Goal: Information Seeking & Learning: Learn about a topic

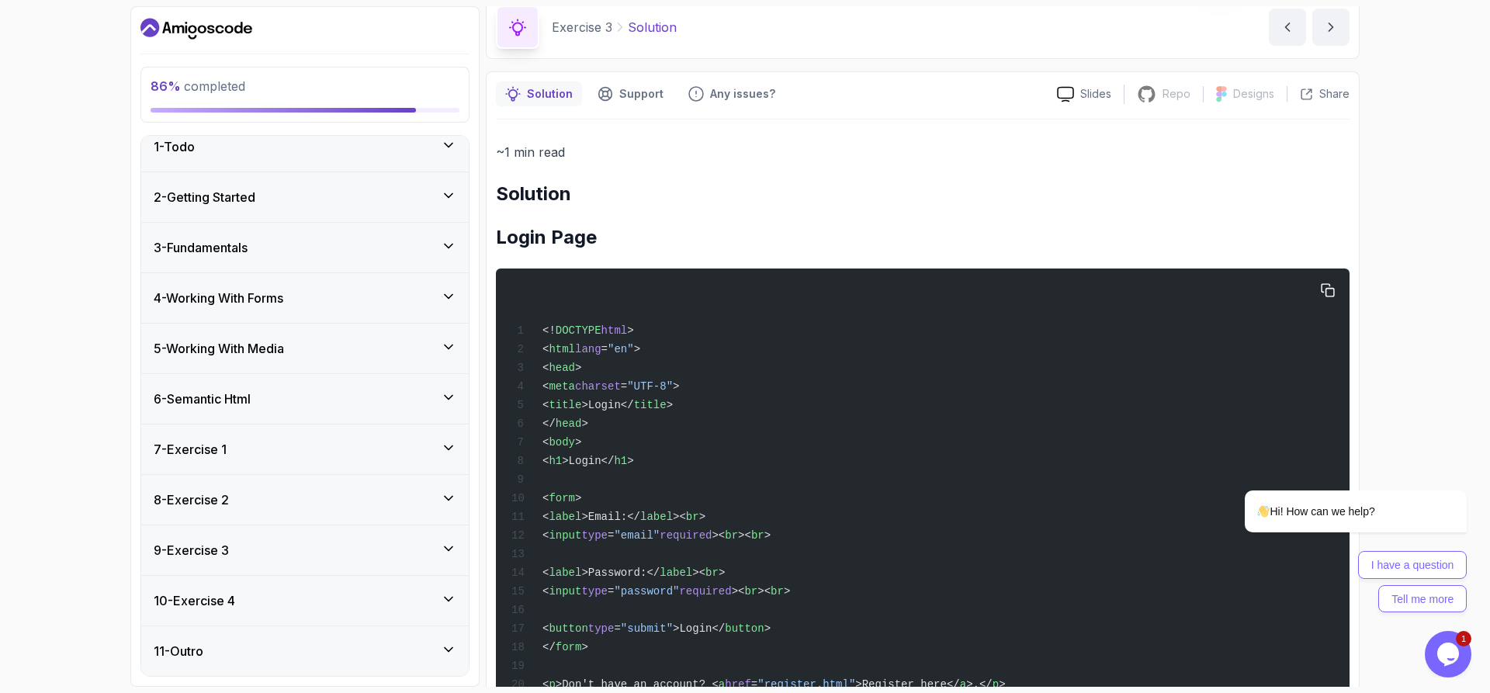
scroll to position [222, 0]
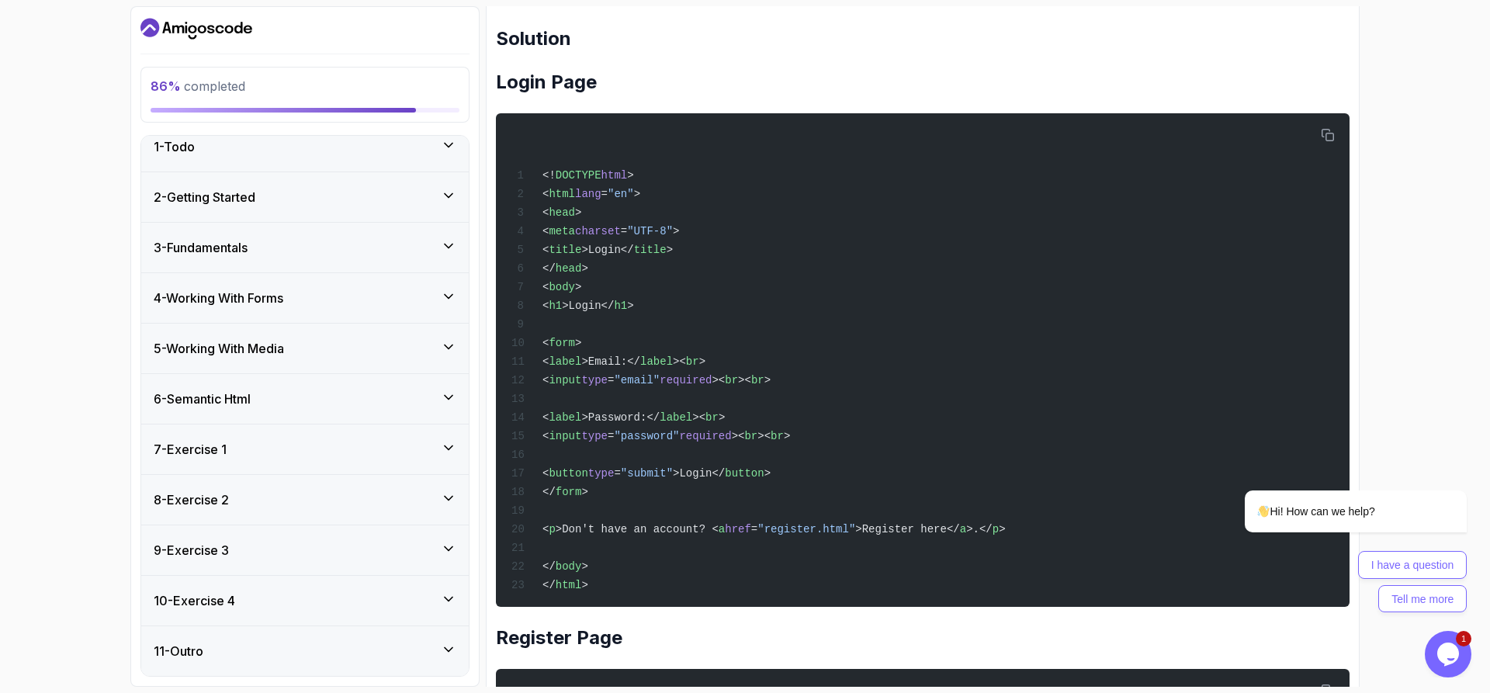
click at [1409, 306] on div "86 % completed 1 - Todo 2 - Getting Started 3 - Fundamentals 4 - Working With F…" at bounding box center [745, 346] width 1490 height 693
drag, startPoint x: 566, startPoint y: 347, endPoint x: 614, endPoint y: 511, distance: 171.2
click at [614, 511] on div "<! DOCTYPE html > < html lang = "en" > < head > < meta charset = "UTF-8" > < ti…" at bounding box center [922, 360] width 829 height 475
click at [1425, 311] on div "86 % completed 1 - Todo 2 - Getting Started 3 - Fundamentals 4 - Working With F…" at bounding box center [745, 346] width 1490 height 693
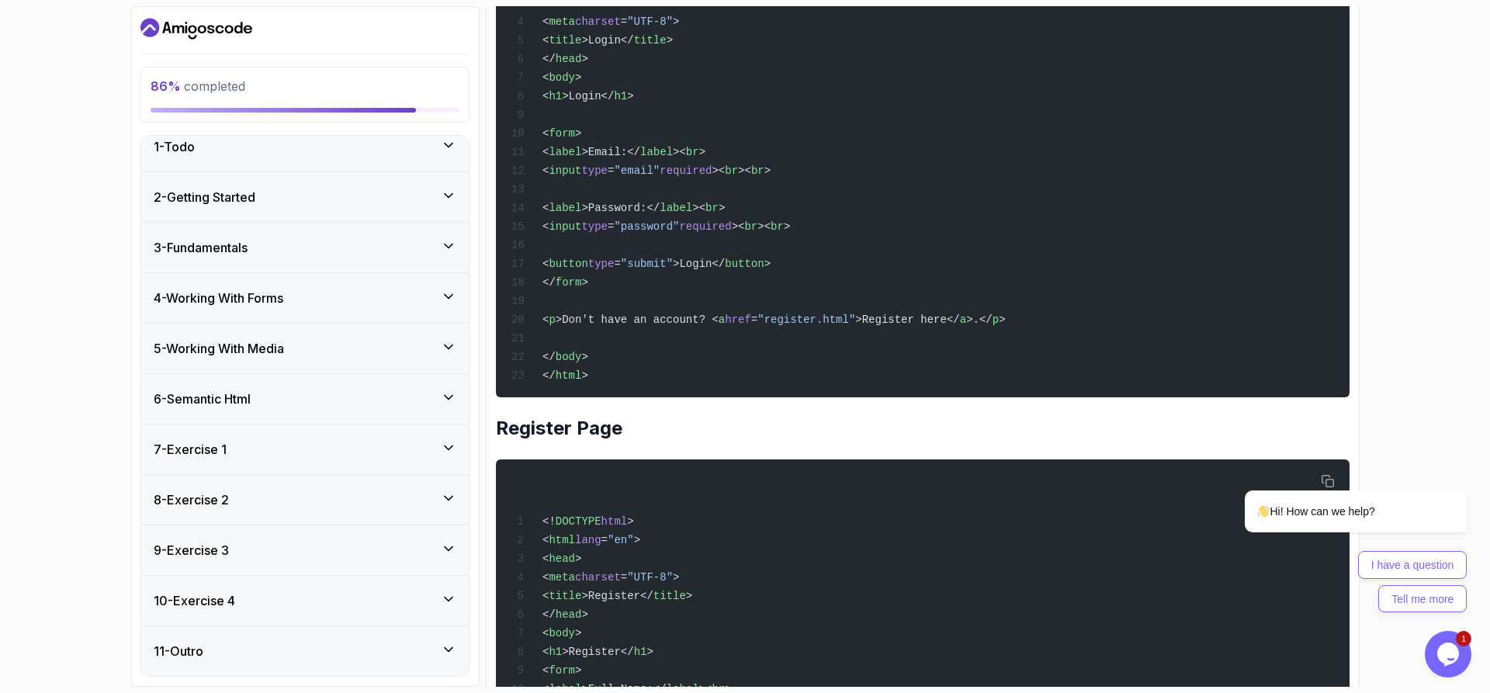
scroll to position [455, 0]
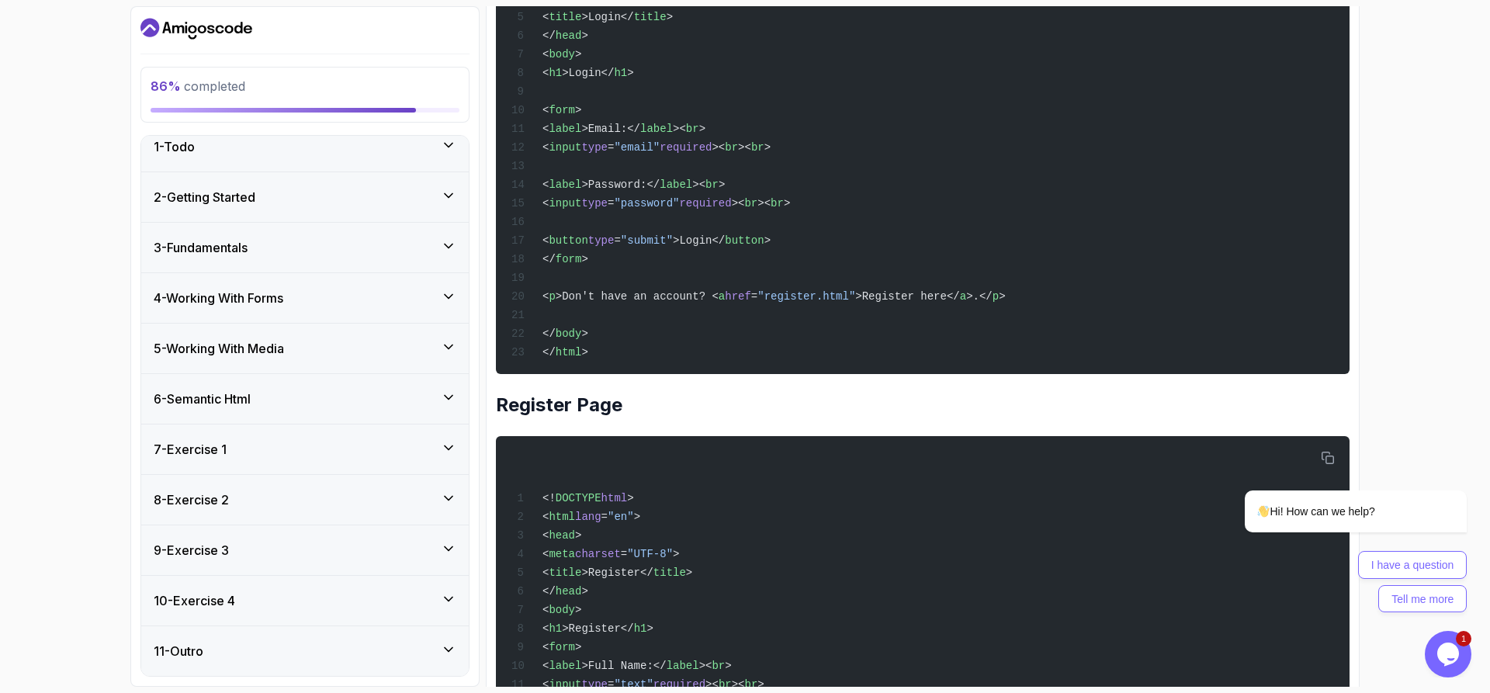
click at [1116, 170] on div "<! DOCTYPE html > < html lang = "en" > < head > < meta charset = "UTF-8" > < ti…" at bounding box center [922, 127] width 829 height 475
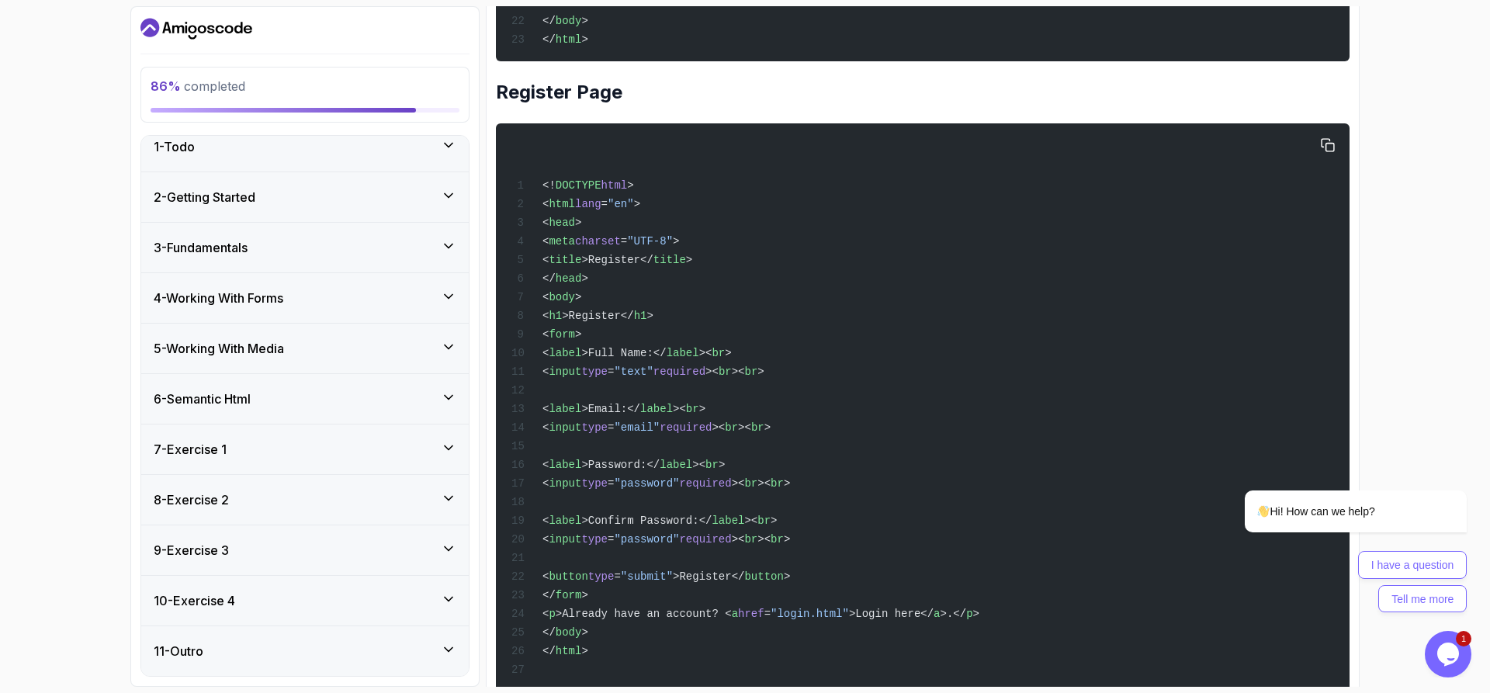
scroll to position [843, 0]
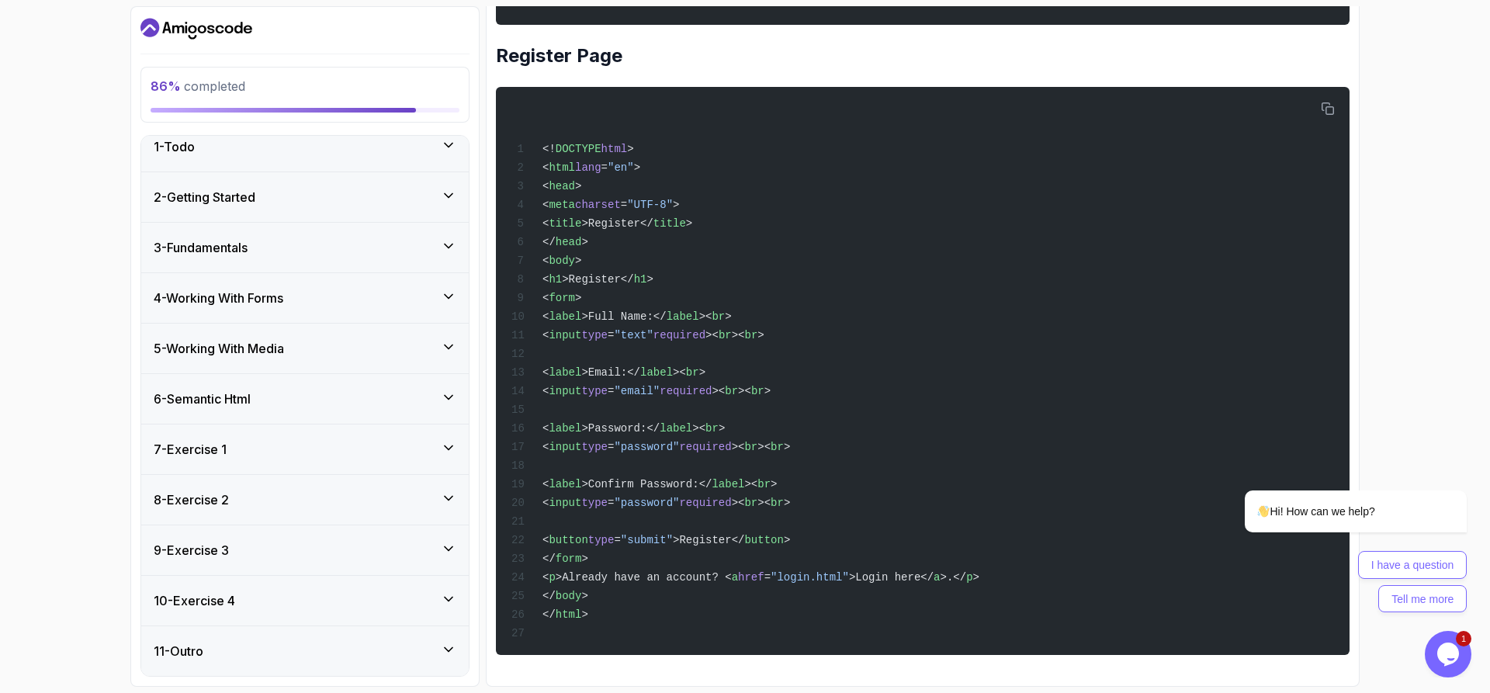
click at [1464, 123] on div "86 % completed 1 - Todo 2 - Getting Started 3 - Fundamentals 4 - Working With F…" at bounding box center [745, 346] width 1490 height 693
drag, startPoint x: 585, startPoint y: 573, endPoint x: 728, endPoint y: 575, distance: 142.8
click at [728, 575] on span ">Already have an account? <" at bounding box center [644, 577] width 176 height 12
copy span "Already have an account?"
click at [839, 604] on div "<! DOCTYPE html > < html lang = "en" > < head > < meta charset = "UTF-8" > < ti…" at bounding box center [922, 370] width 829 height 549
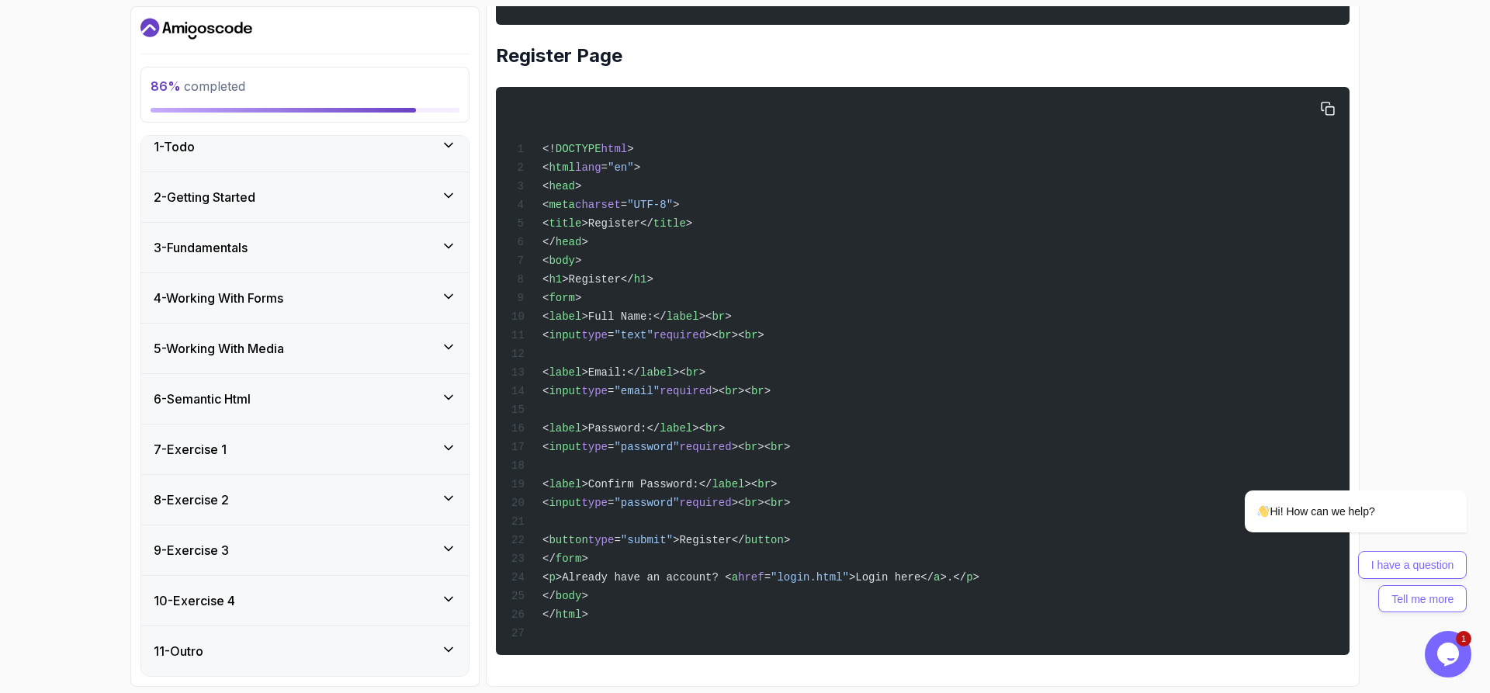
drag, startPoint x: 1289, startPoint y: 293, endPoint x: 1309, endPoint y: 324, distance: 37.7
click at [1289, 293] on div "<! DOCTYPE html > < html lang = "en" > < head > < meta charset = "UTF-8" > < ti…" at bounding box center [922, 370] width 829 height 549
click at [1401, 169] on div "86 % completed 1 - Todo 2 - Getting Started 3 - Fundamentals 4 - Working With F…" at bounding box center [745, 346] width 1490 height 693
click at [286, 549] on div "9 - Exercise 3" at bounding box center [305, 550] width 303 height 19
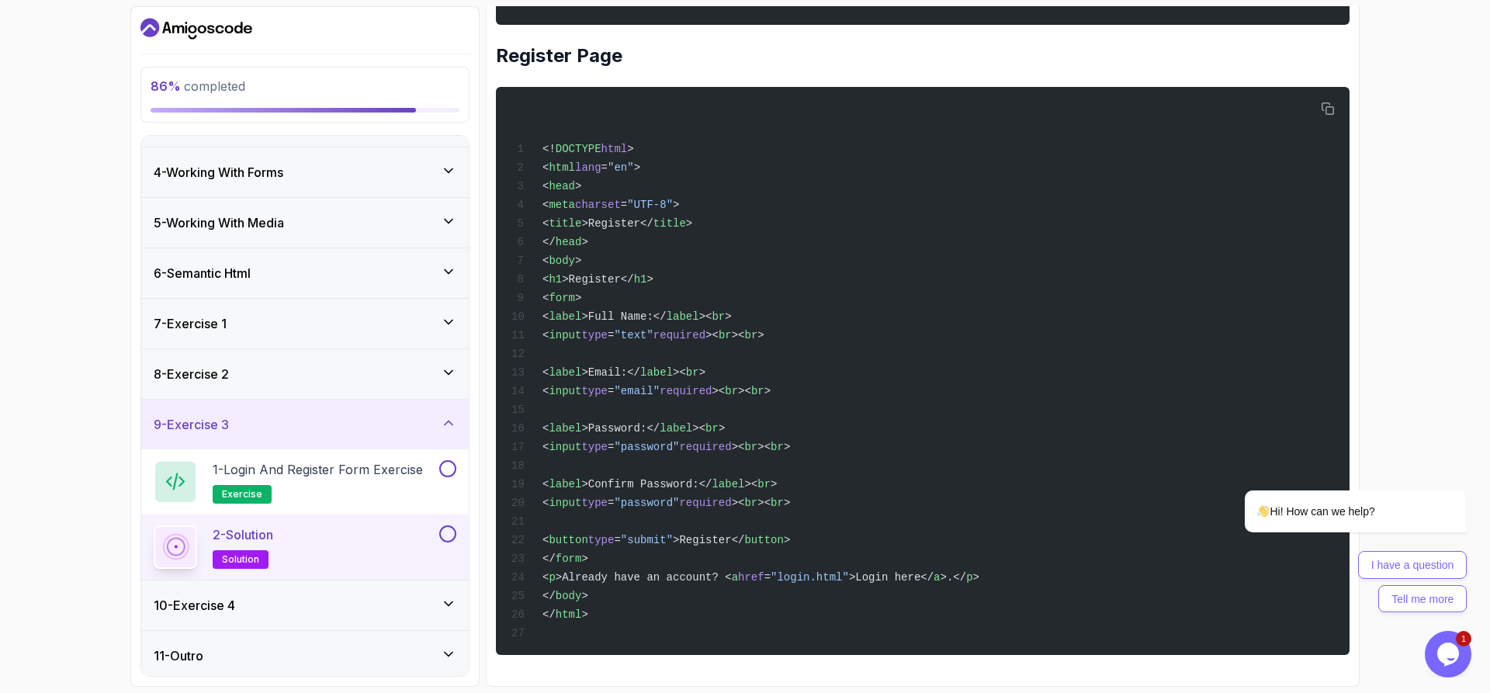
scroll to position [144, 0]
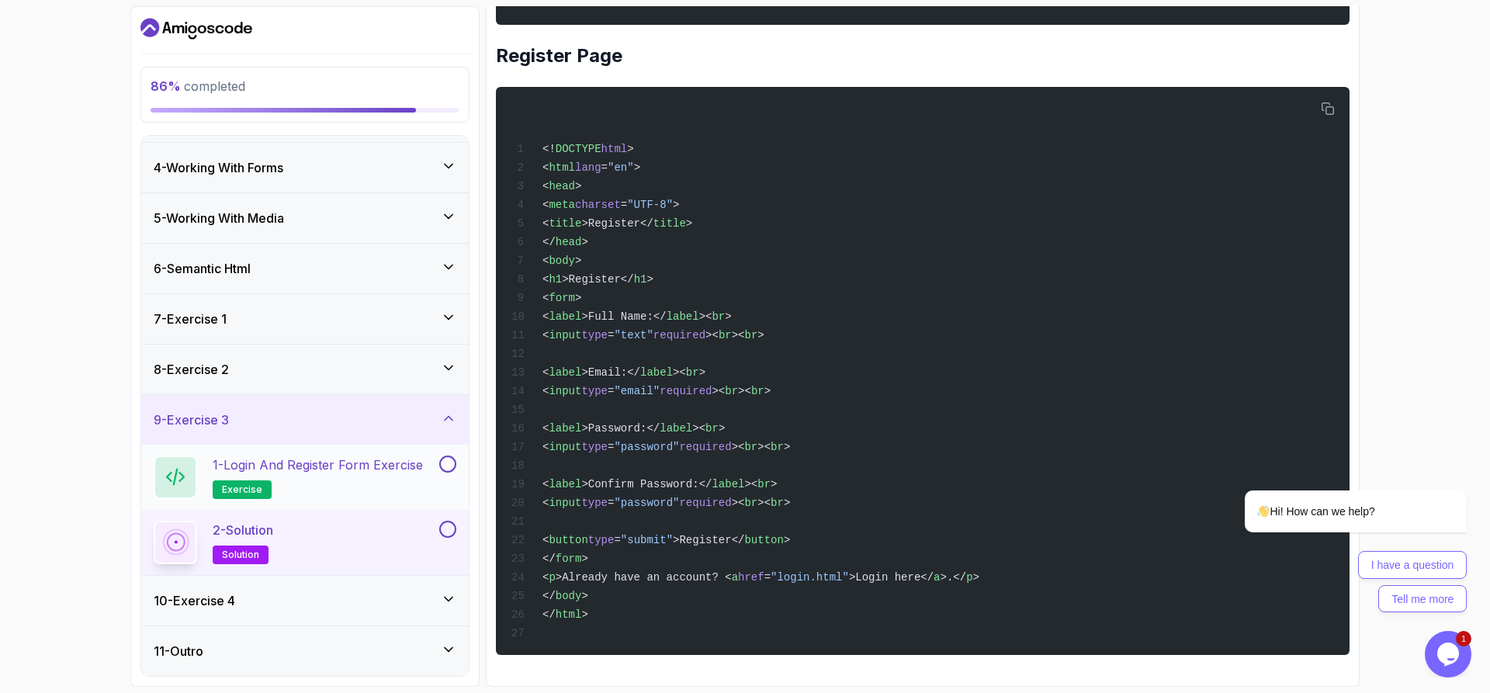
click at [448, 459] on button at bounding box center [447, 463] width 17 height 17
click at [444, 531] on button at bounding box center [447, 529] width 17 height 17
click at [351, 604] on div "10 - Exercise 4" at bounding box center [305, 600] width 303 height 19
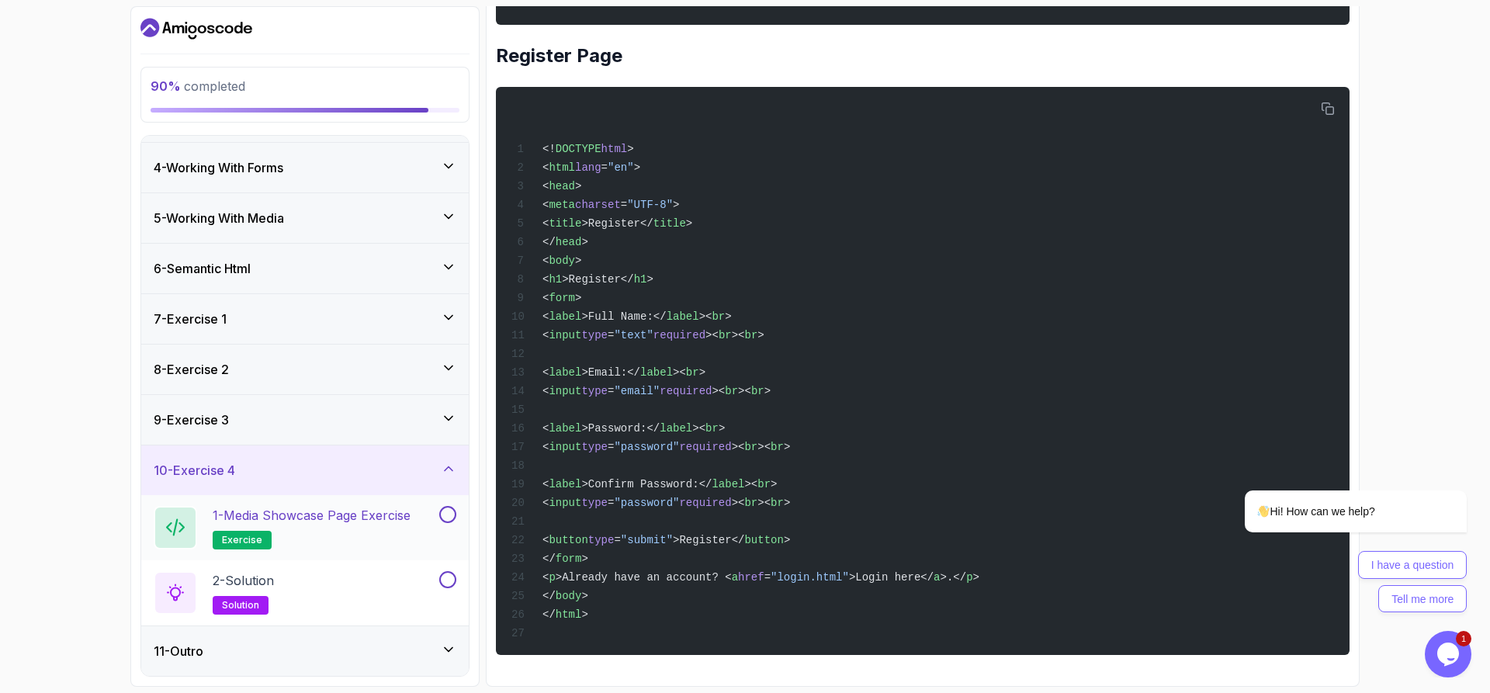
click at [327, 519] on p "1 - Media Showcase Page Exercise" at bounding box center [312, 515] width 198 height 19
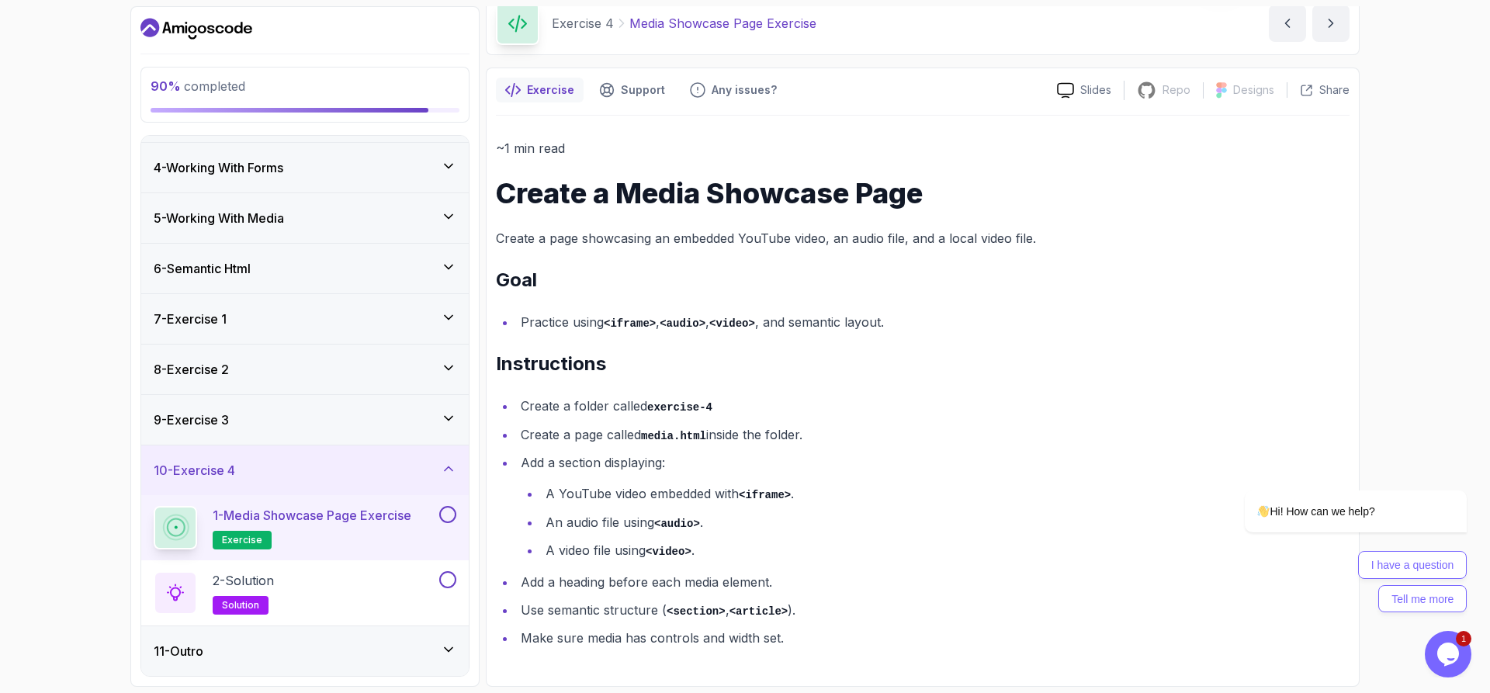
click at [261, 663] on div "11 - Outro" at bounding box center [304, 651] width 327 height 50
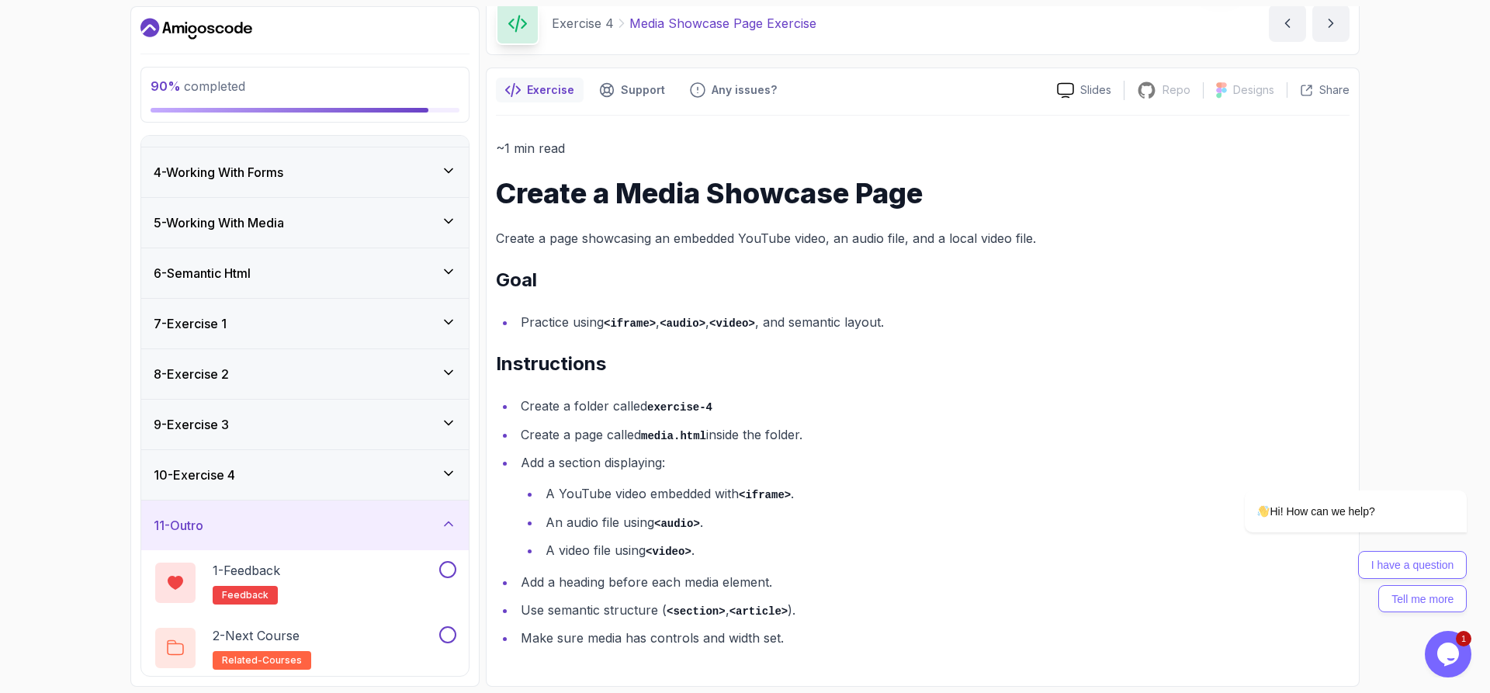
scroll to position [144, 0]
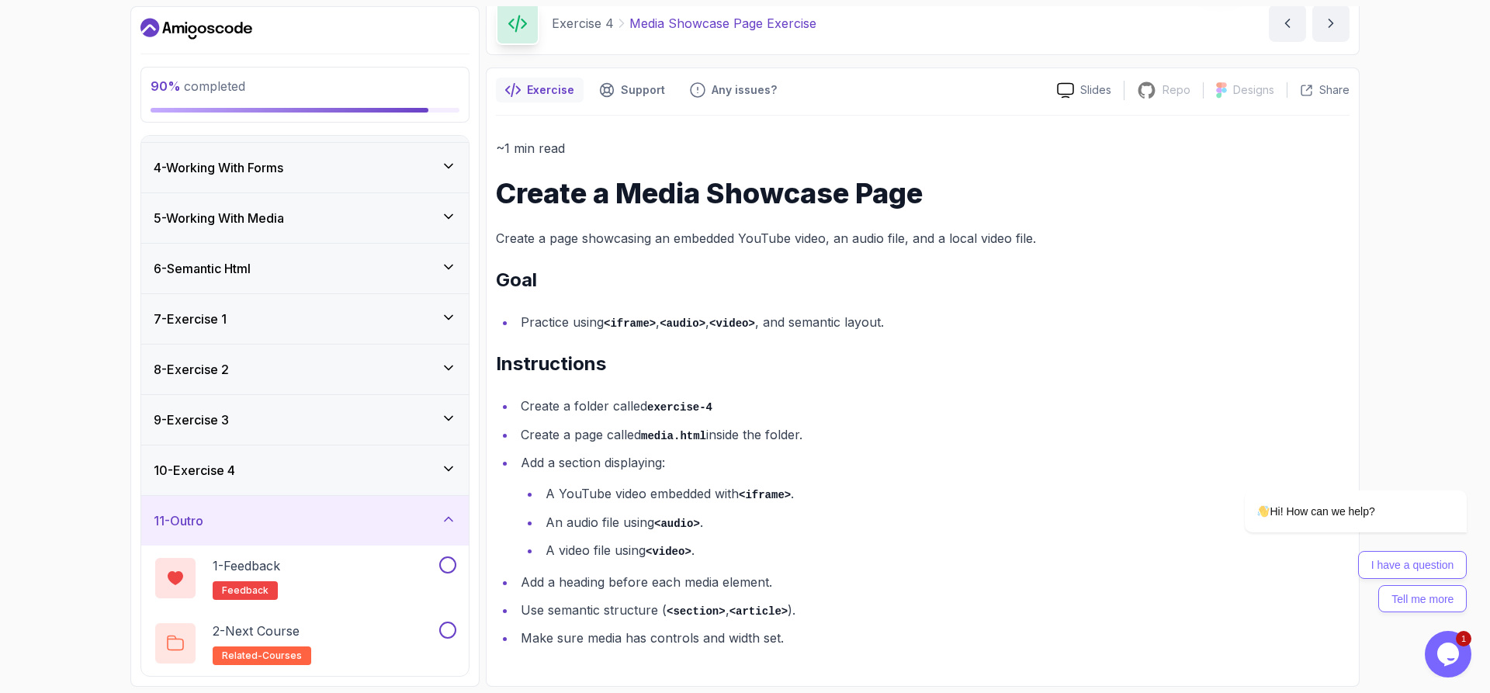
click at [352, 487] on div "10 - Exercise 4" at bounding box center [304, 470] width 327 height 50
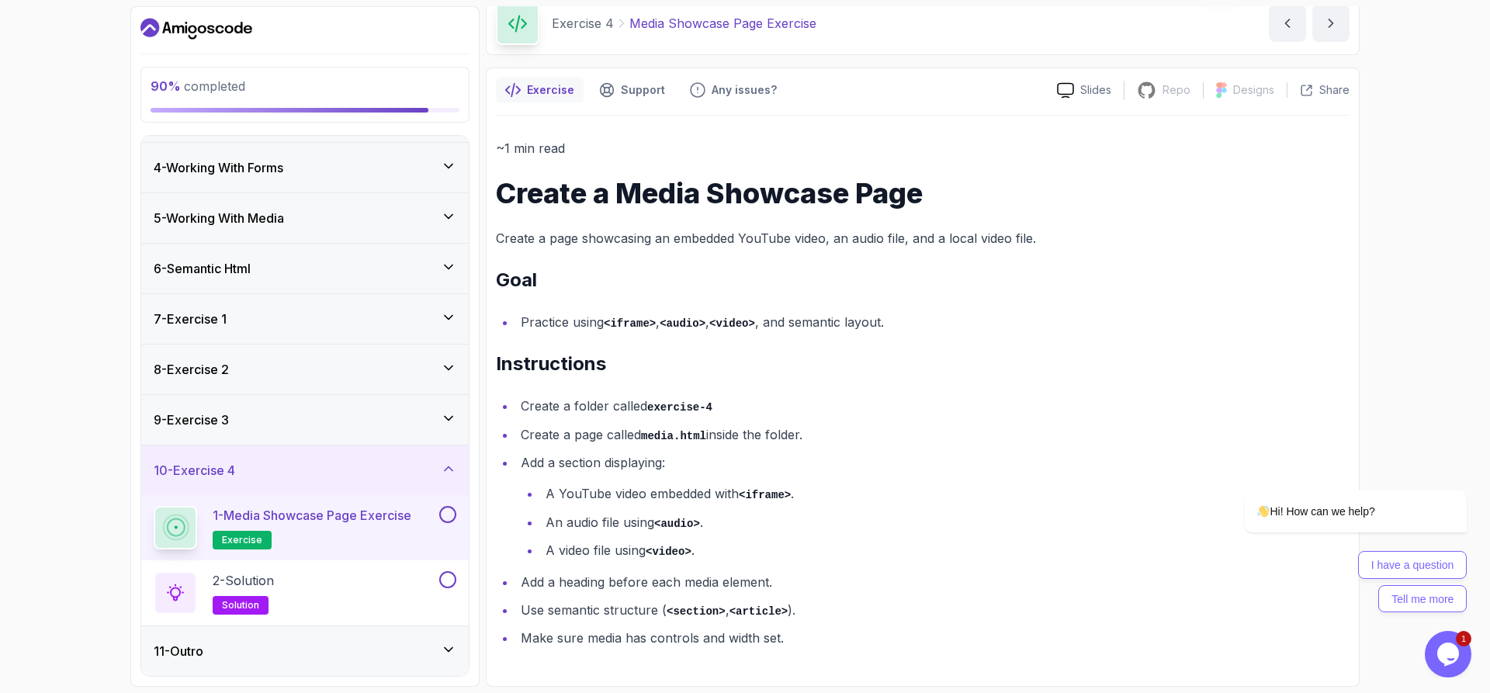
click at [1353, 243] on div "Exercise Support Any issues? Slides Repo Repository not available Designs Desig…" at bounding box center [923, 377] width 874 height 619
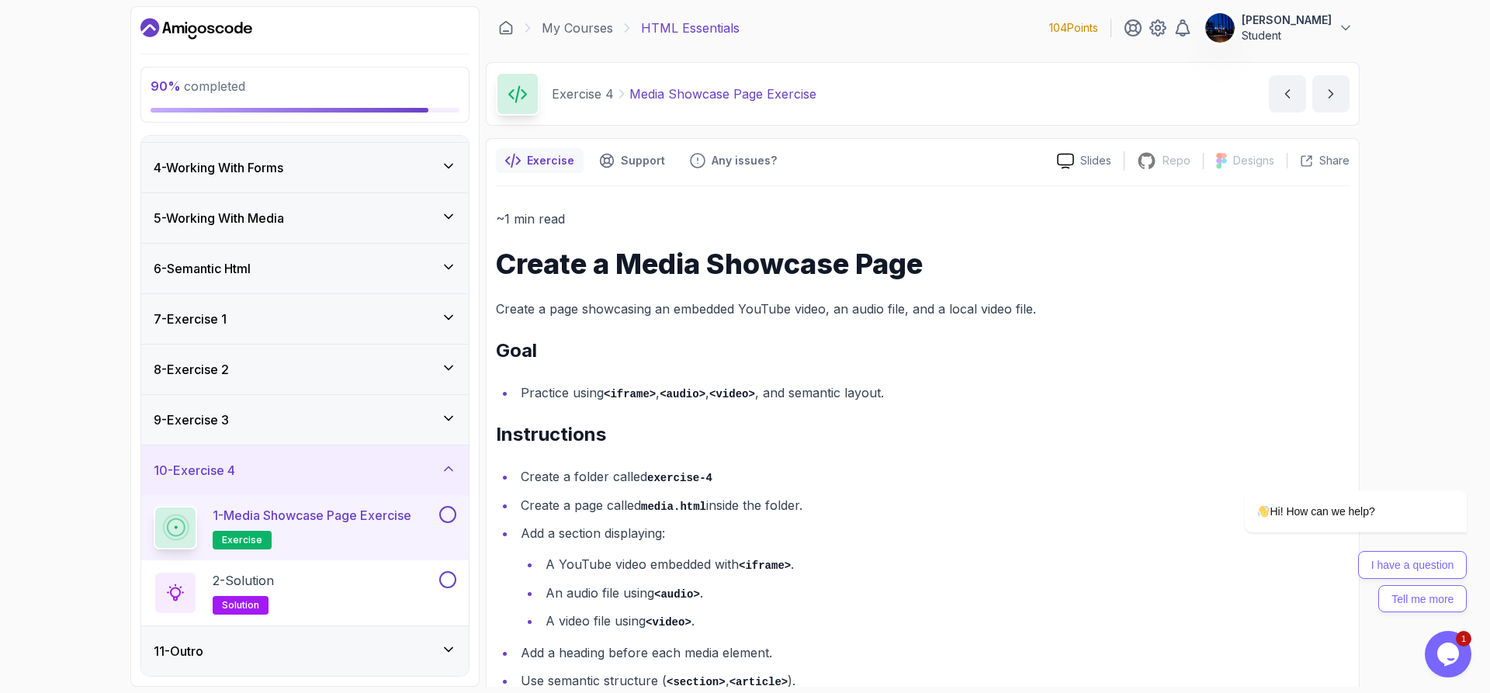
click at [33, 408] on div "90 % completed 1 - Todo 2 - Getting Started 3 - Fundamentals 4 - Working With F…" at bounding box center [745, 346] width 1490 height 693
click at [186, 465] on h3 "10 - Exercise 4" at bounding box center [194, 470] width 81 height 19
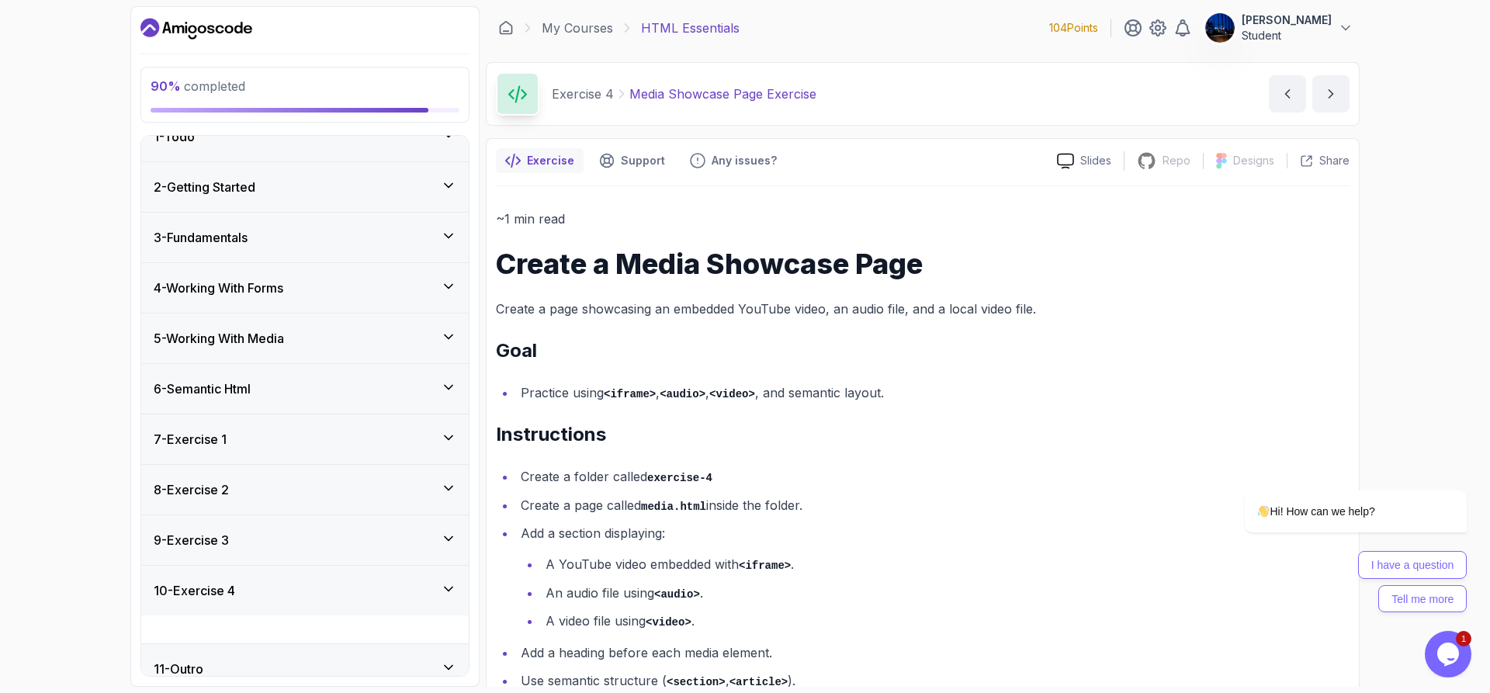
scroll to position [14, 0]
